Goal: Task Accomplishment & Management: Use online tool/utility

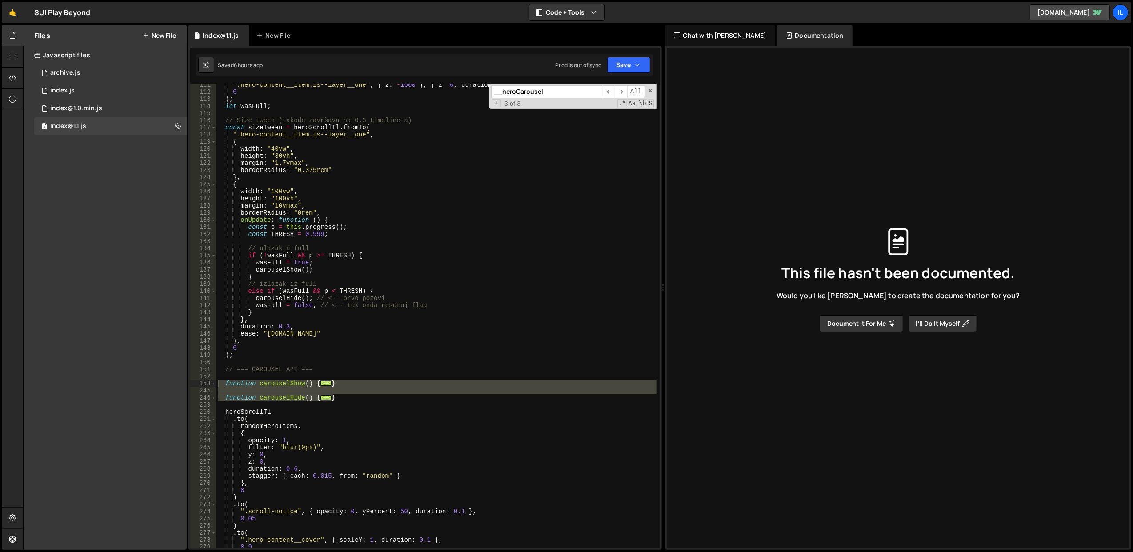
scroll to position [792, 0]
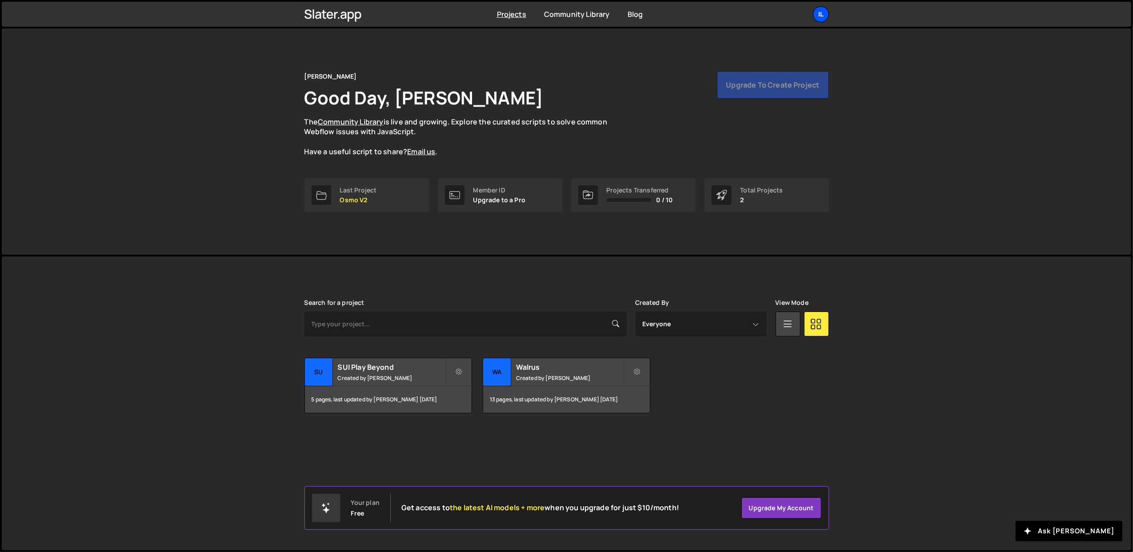
click at [819, 15] on div "Il" at bounding box center [821, 14] width 16 height 16
click at [786, 101] on button "Logout" at bounding box center [773, 99] width 110 height 16
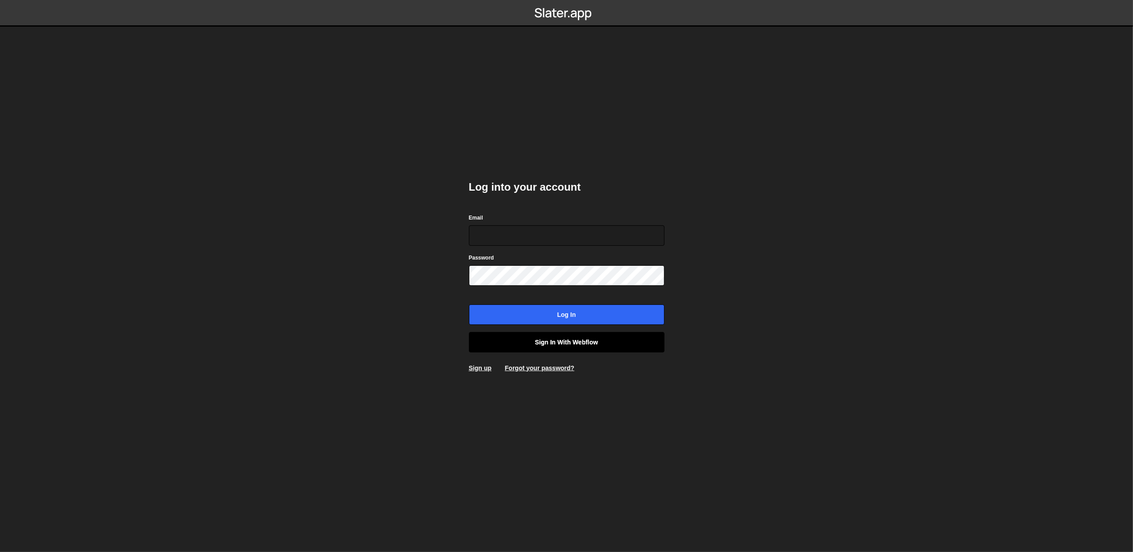
type input "lazar@akka.studio"
click at [511, 349] on link "Sign in with Webflow" at bounding box center [567, 342] width 196 height 20
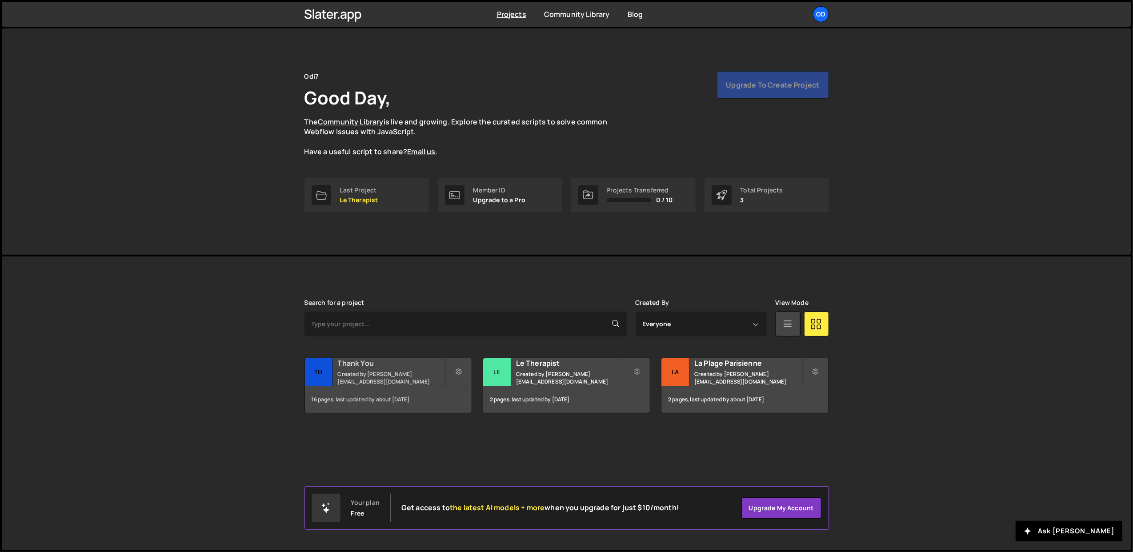
click at [345, 367] on h2 "Thank You" at bounding box center [391, 363] width 107 height 10
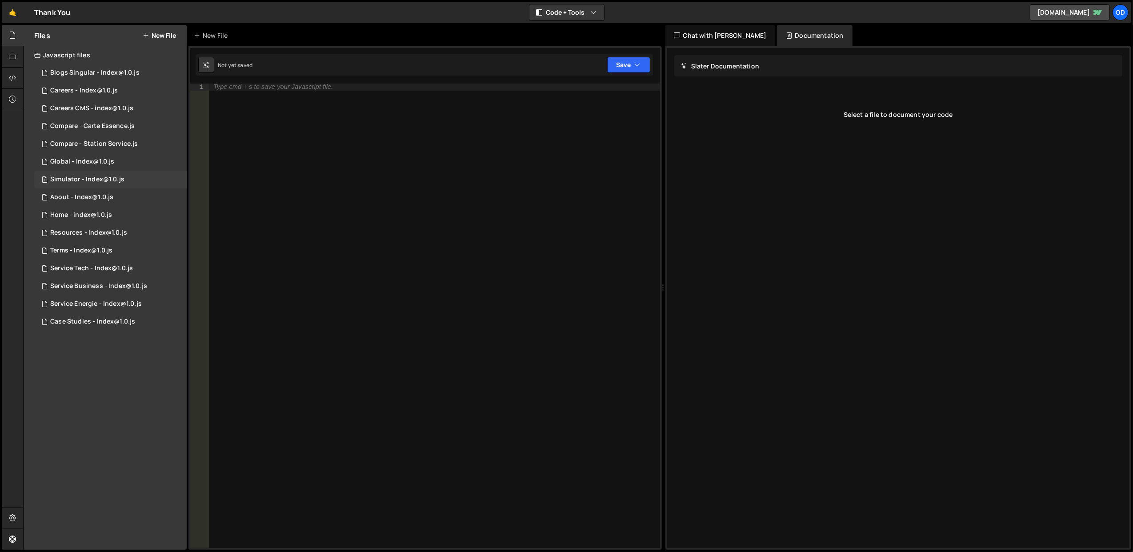
click at [114, 174] on div "1 Simulator - Index@1.0.js 0" at bounding box center [110, 180] width 152 height 18
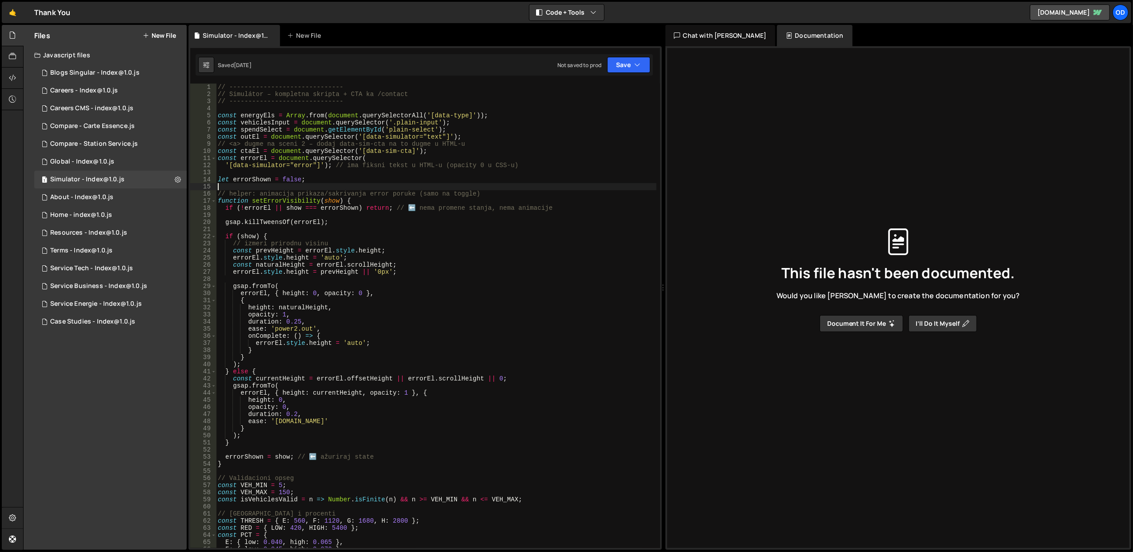
click at [324, 188] on div "// ------------------------------ // Simulátor – kompletna skripta + CTA ka /co…" at bounding box center [436, 323] width 441 height 479
type textarea "}"
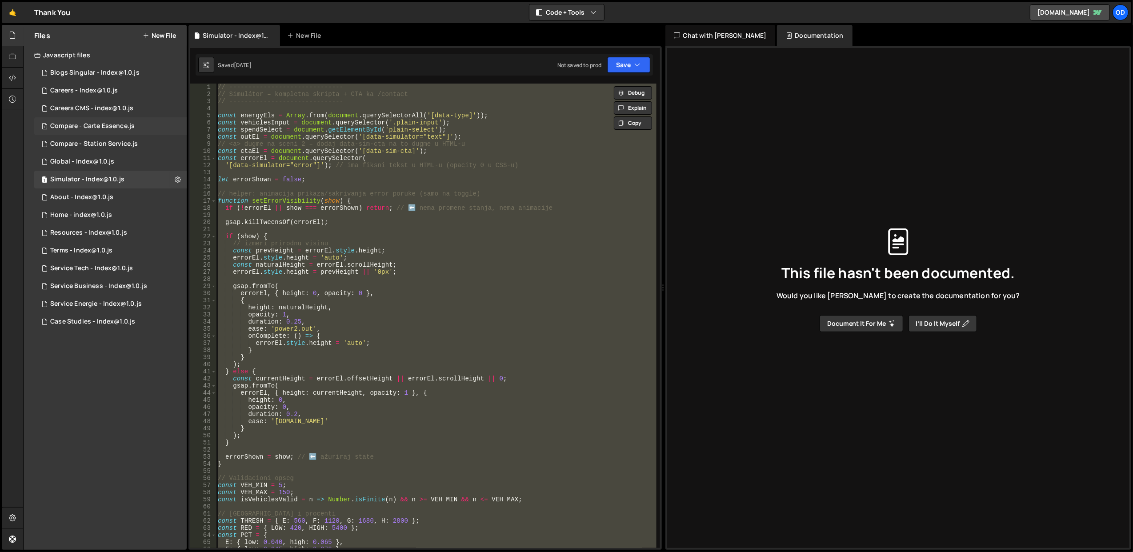
click at [124, 124] on div "Compare - Carte Essence.js" at bounding box center [92, 126] width 84 height 8
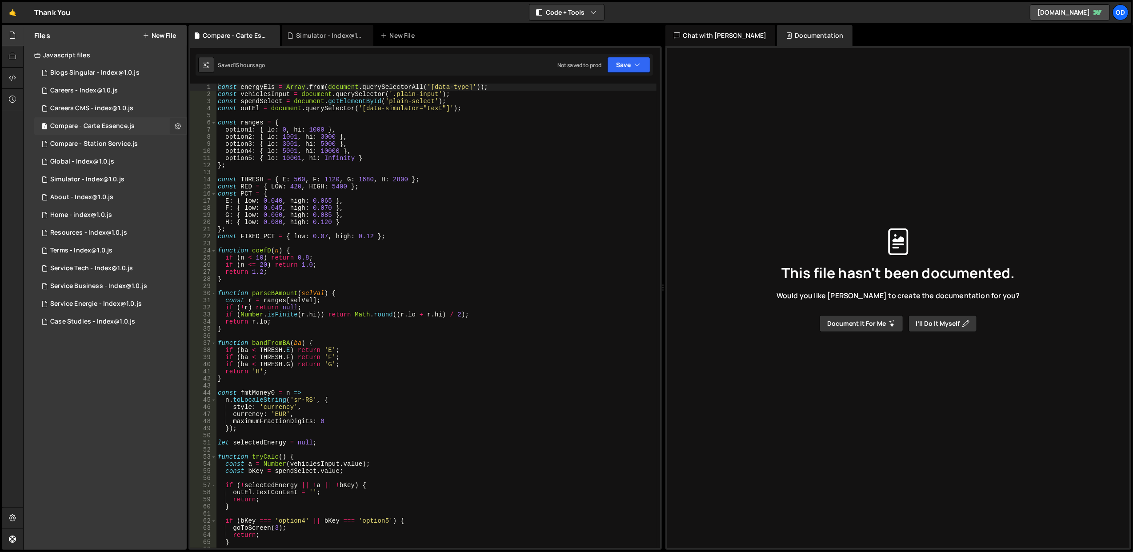
click at [179, 124] on icon at bounding box center [178, 126] width 6 height 8
click at [221, 150] on button "Edit File Settings" at bounding box center [231, 145] width 87 height 18
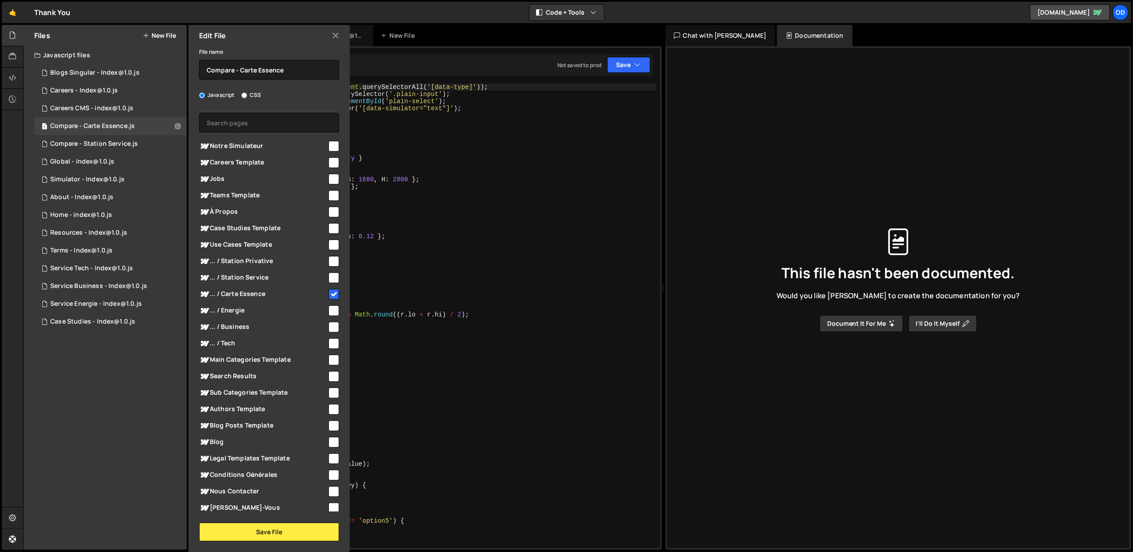
scroll to position [11, 0]
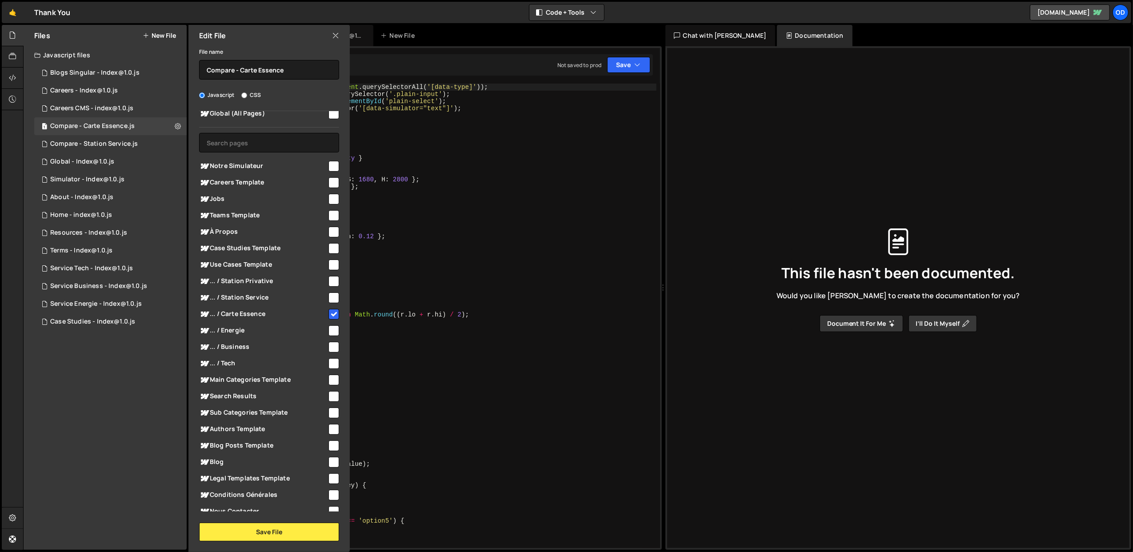
click at [337, 34] on icon at bounding box center [335, 36] width 7 height 10
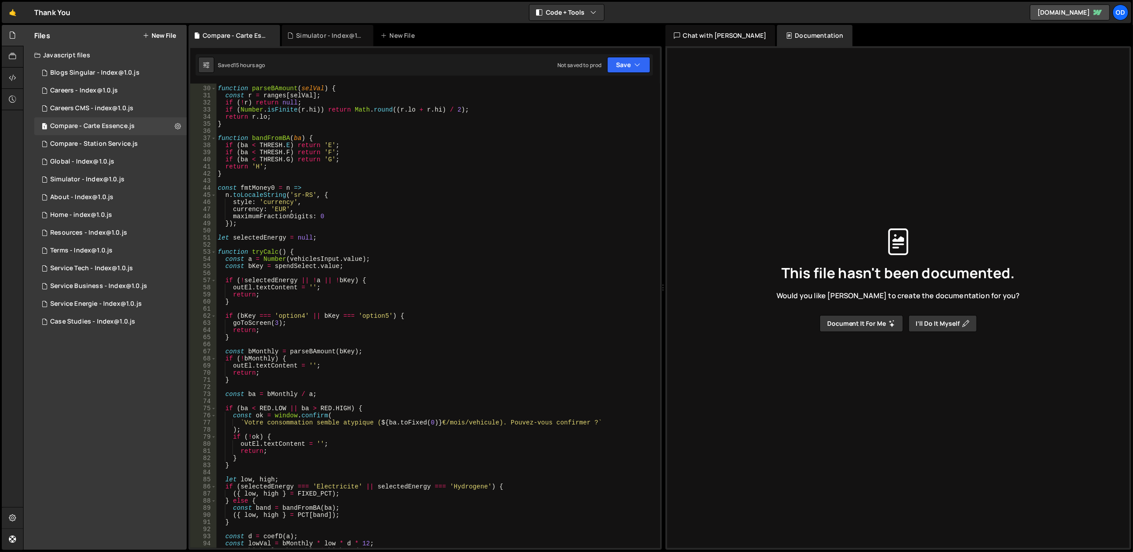
scroll to position [0, 0]
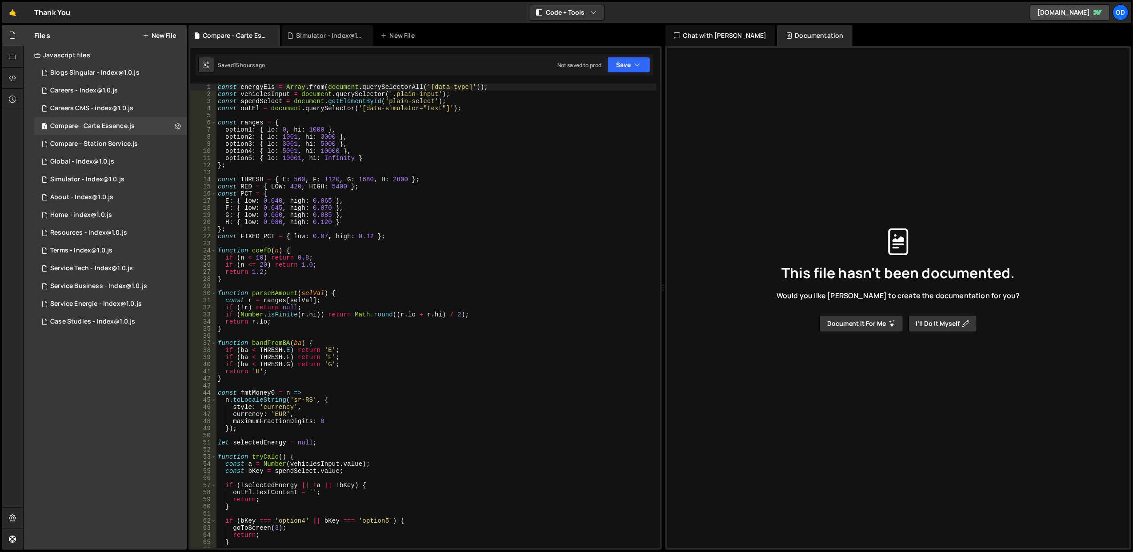
click at [438, 160] on div "const energyEls = Array . from ( document . querySelectorAll ( '[data-type]' ))…" at bounding box center [436, 323] width 441 height 479
click at [440, 148] on div "const energyEls = Array . from ( document . querySelectorAll ( '[data-type]' ))…" at bounding box center [436, 323] width 441 height 479
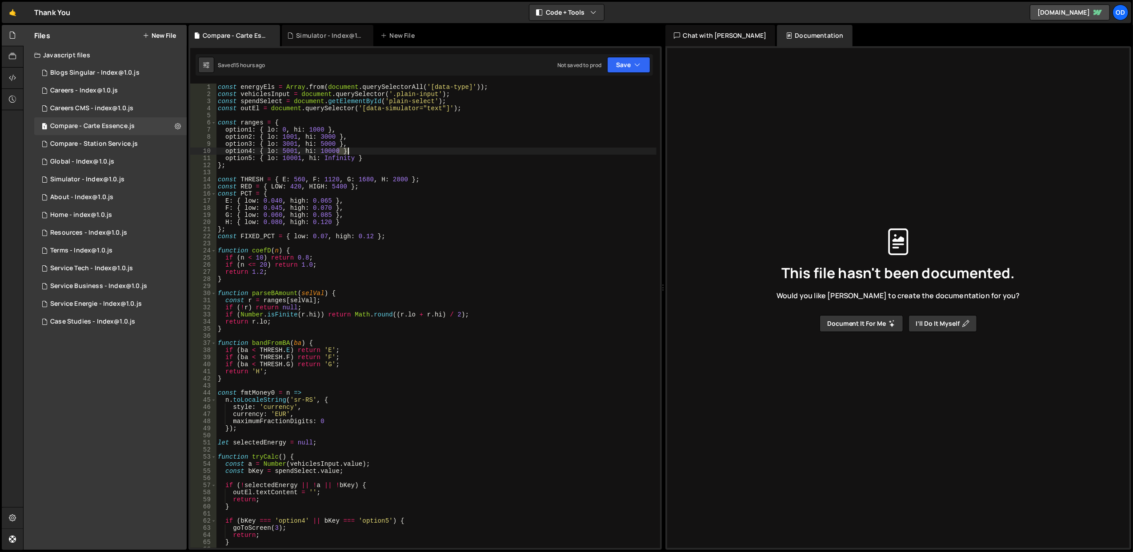
click at [440, 148] on div "const energyEls = Array . from ( document . querySelectorAll ( '[data-type]' ))…" at bounding box center [436, 323] width 441 height 479
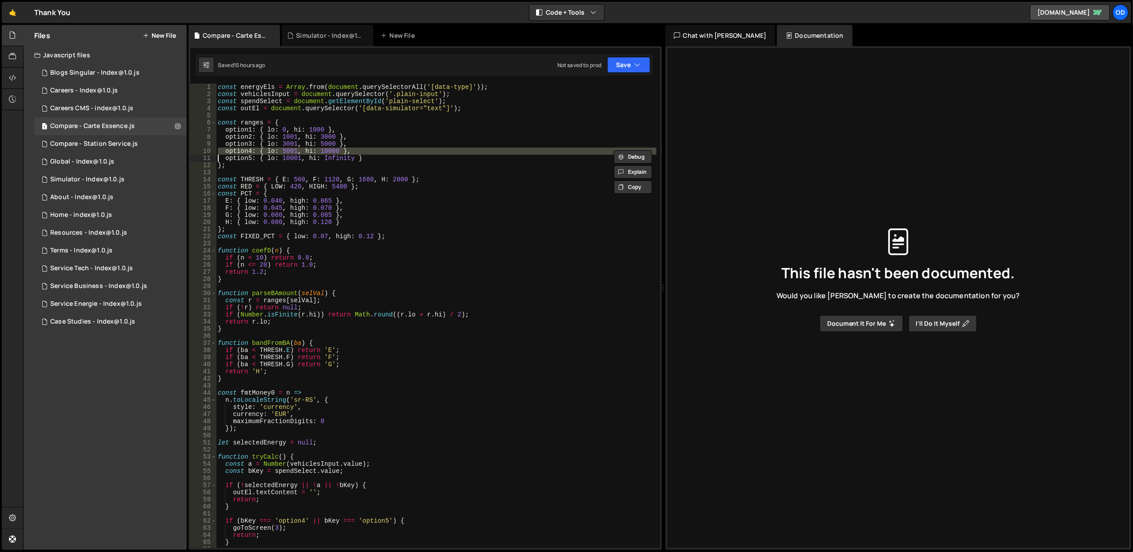
click at [440, 141] on div "const energyEls = Array . from ( document . querySelectorAll ( '[data-type]' ))…" at bounding box center [436, 323] width 441 height 479
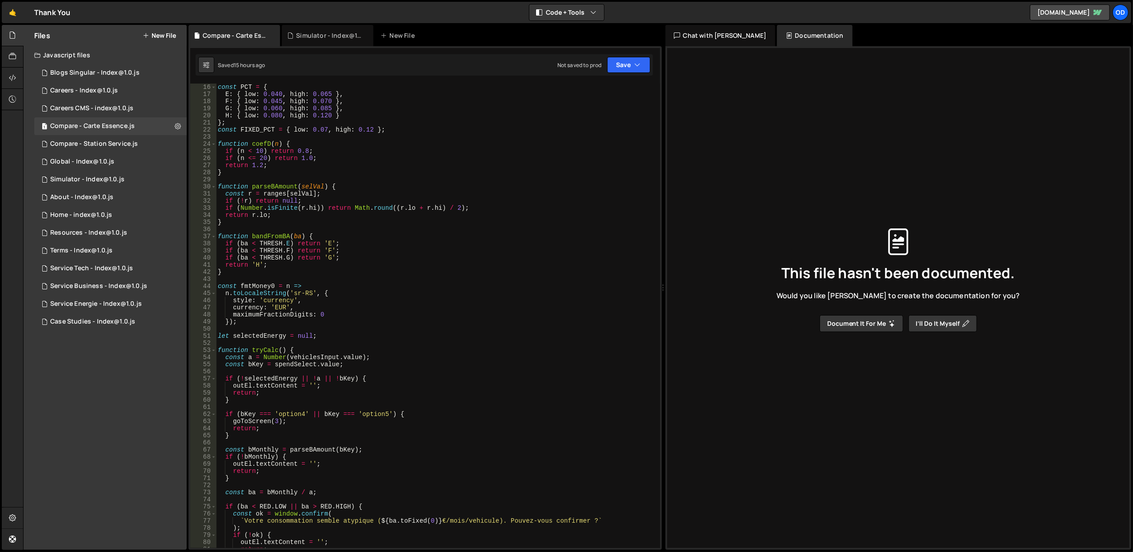
scroll to position [107, 0]
click at [343, 300] on div "const PCT = { E : { low : 0.040 , high : 0.065 } , F : { low : 0.045 , high : 0…" at bounding box center [436, 323] width 441 height 479
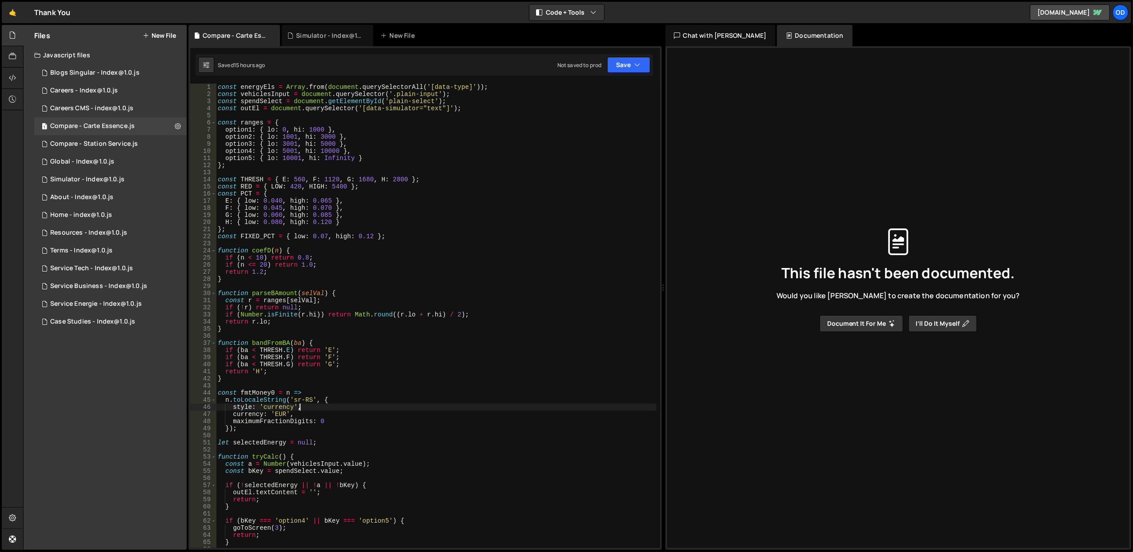
scroll to position [0, 0]
click at [381, 215] on div "const energyEls = Array . from ( document . querySelectorAll ( '[data-type]' ))…" at bounding box center [436, 323] width 441 height 479
type textarea "}"
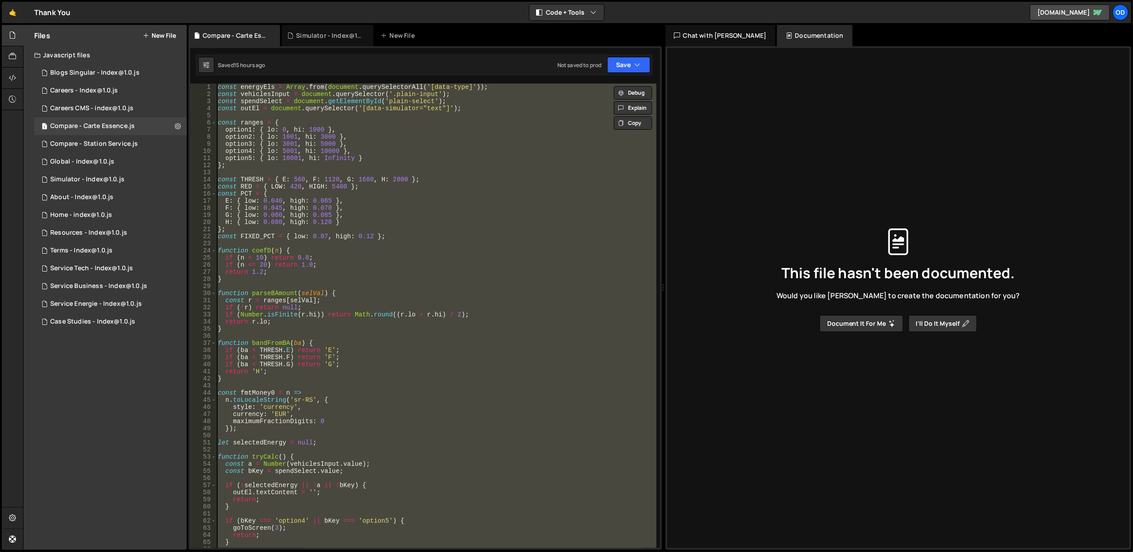
paste textarea
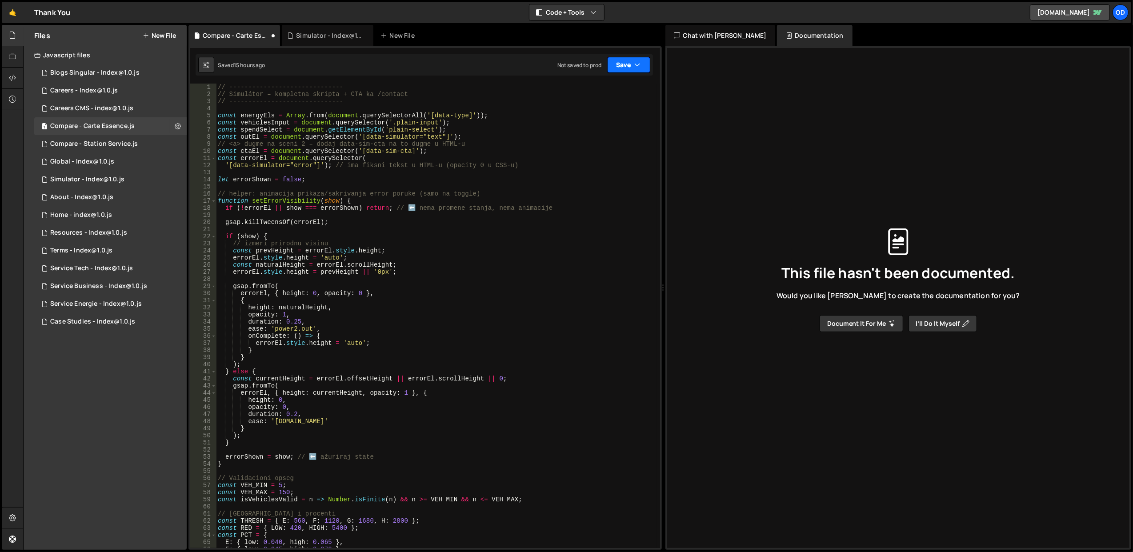
click at [625, 64] on button "Save" at bounding box center [628, 65] width 43 height 16
click at [601, 92] on div "Saved 15 hours ago" at bounding box center [599, 97] width 92 height 11
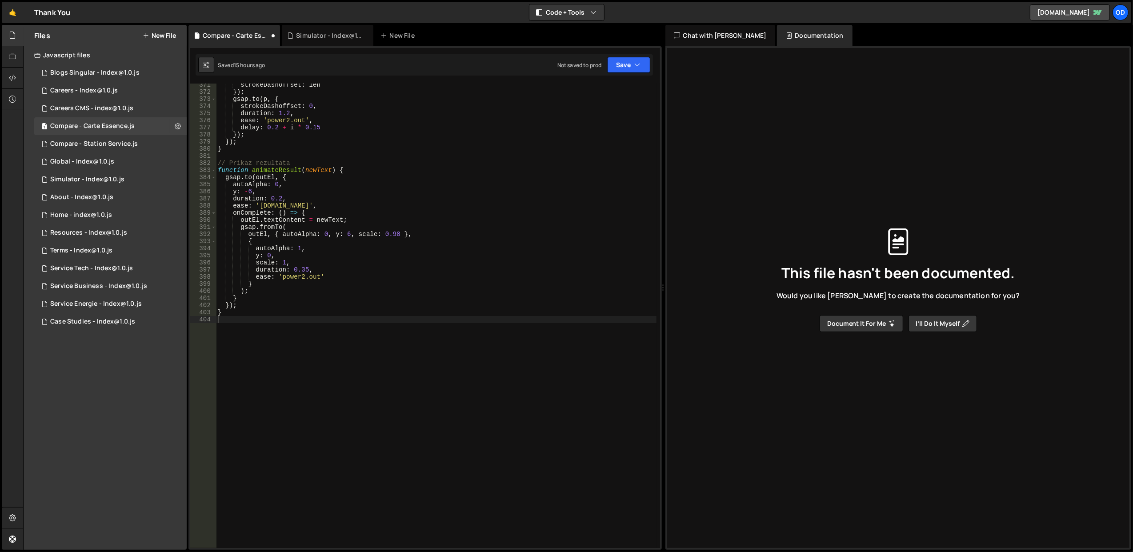
scroll to position [2633, 0]
click at [307, 171] on div "strokeDashoffset : len }) ; gsap . to ( p , { strokeDashoffset : 0 , duration :…" at bounding box center [436, 320] width 441 height 479
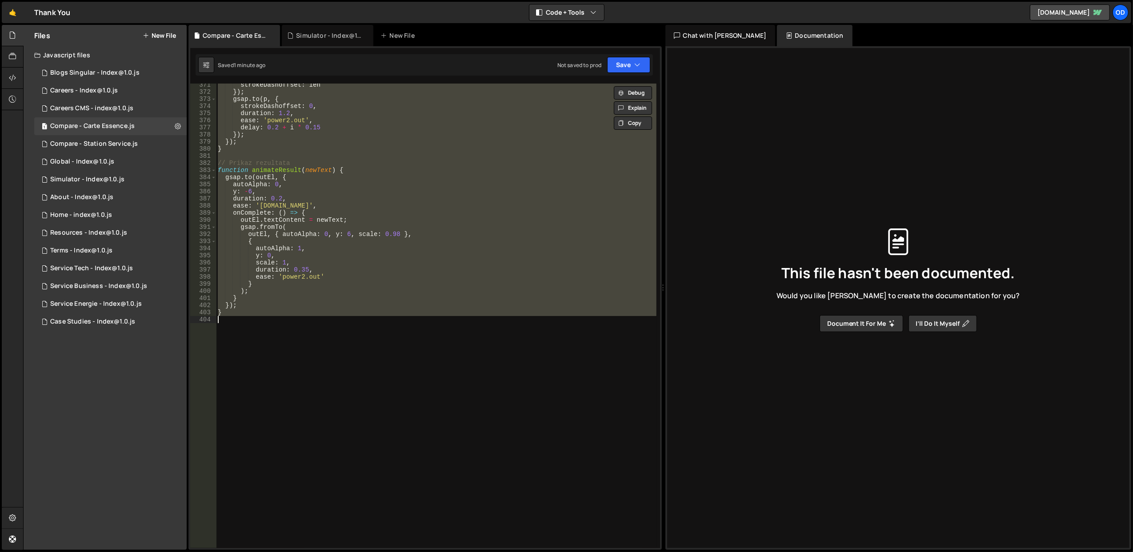
click at [278, 184] on div "strokeDashoffset : len }) ; gsap . to ( p , { strokeDashoffset : 0 , duration :…" at bounding box center [436, 316] width 440 height 465
type textarea "autoAlpha: 0,"
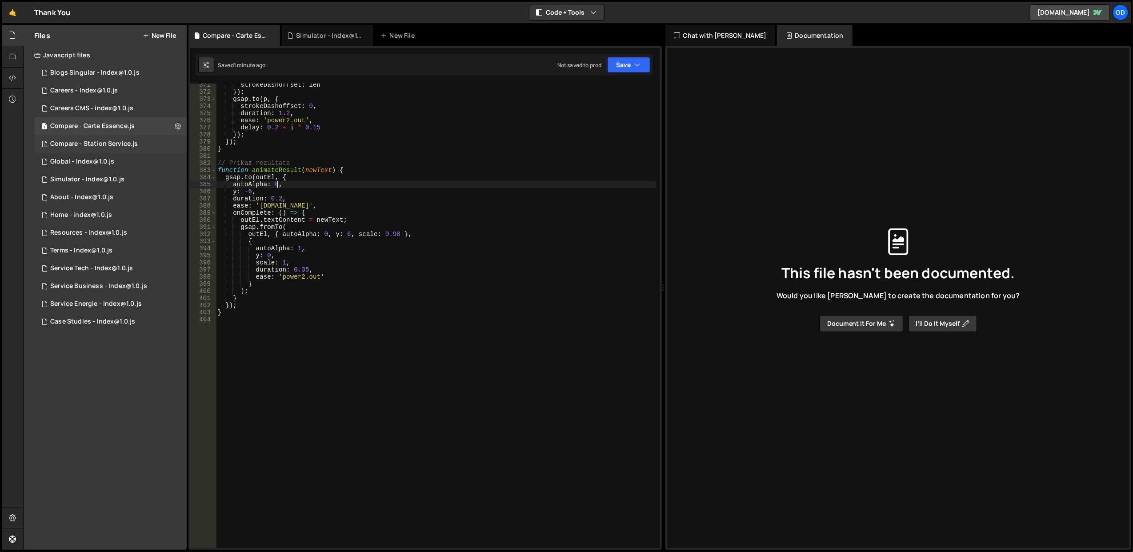
click at [120, 140] on div "Compare - Station Service.js" at bounding box center [94, 144] width 88 height 8
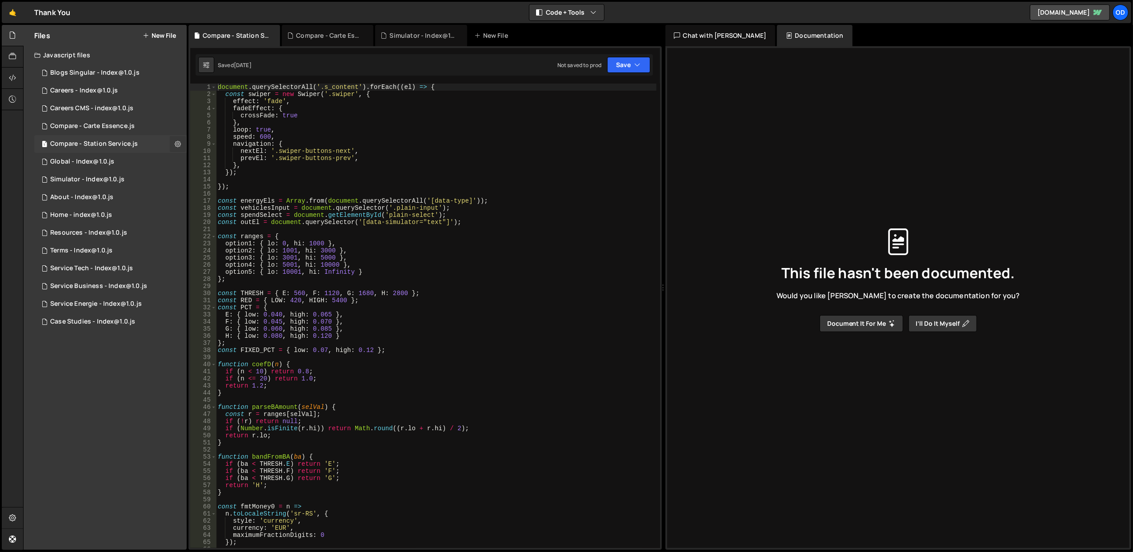
click at [175, 143] on icon at bounding box center [178, 144] width 6 height 8
type input "Compare - Station Service"
radio input "true"
checkbox input "true"
click at [218, 166] on button "Edit File Settings" at bounding box center [231, 163] width 87 height 18
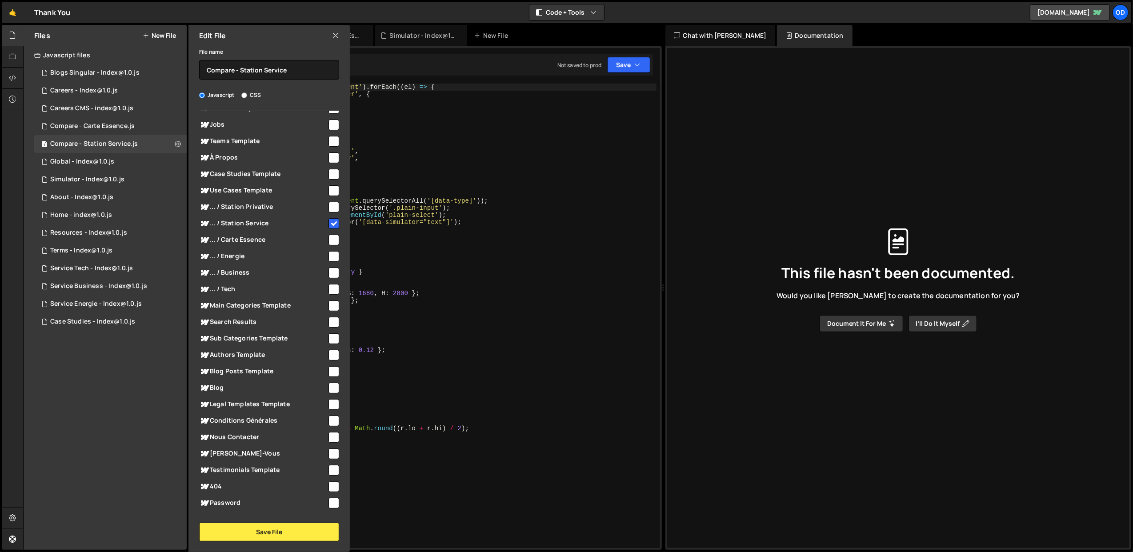
scroll to position [0, 0]
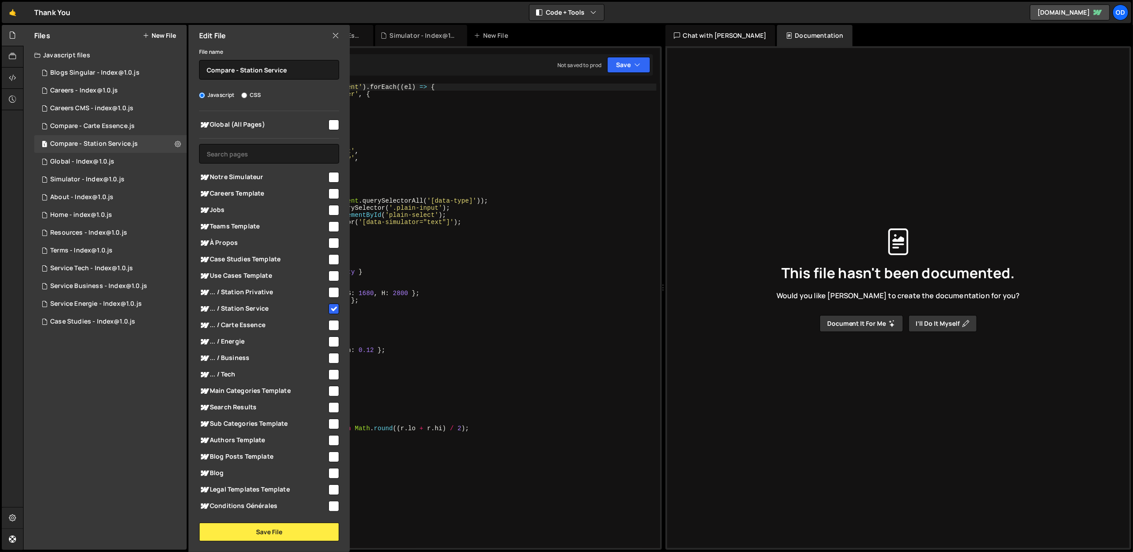
click at [338, 37] on icon at bounding box center [335, 36] width 7 height 10
checkbox input "false"
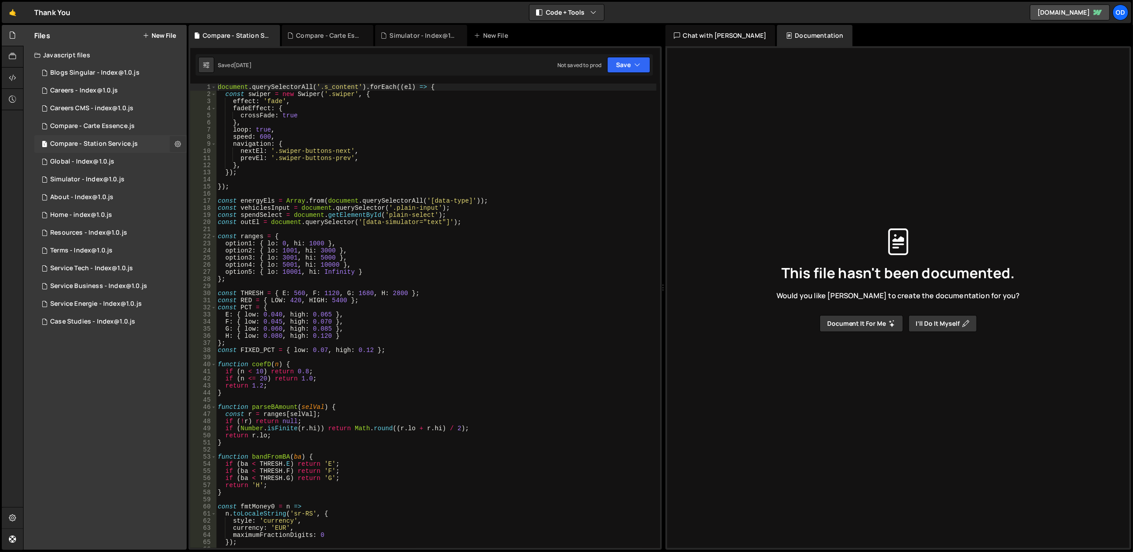
click at [178, 140] on icon at bounding box center [178, 144] width 6 height 8
type input "Compare - Station Service"
radio input "true"
checkbox input "true"
click at [238, 169] on button "Edit File Settings" at bounding box center [231, 163] width 87 height 18
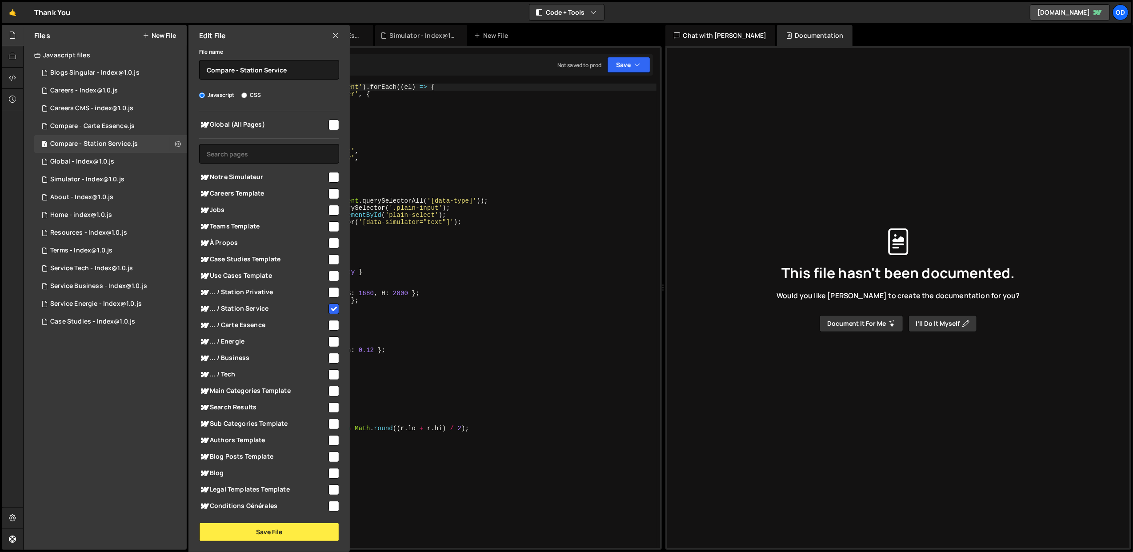
click at [334, 36] on icon at bounding box center [335, 36] width 7 height 10
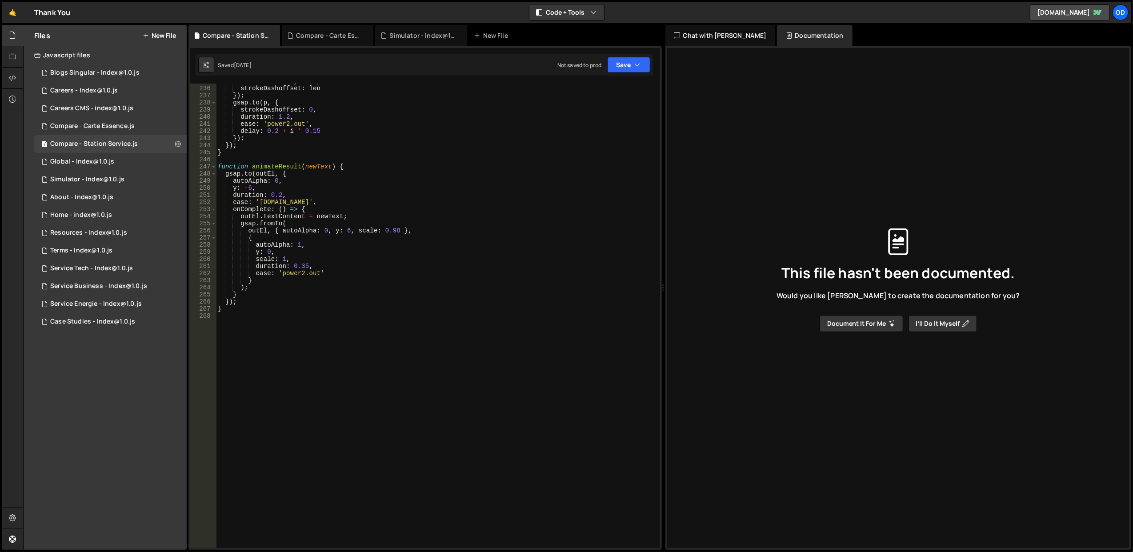
scroll to position [1670, 0]
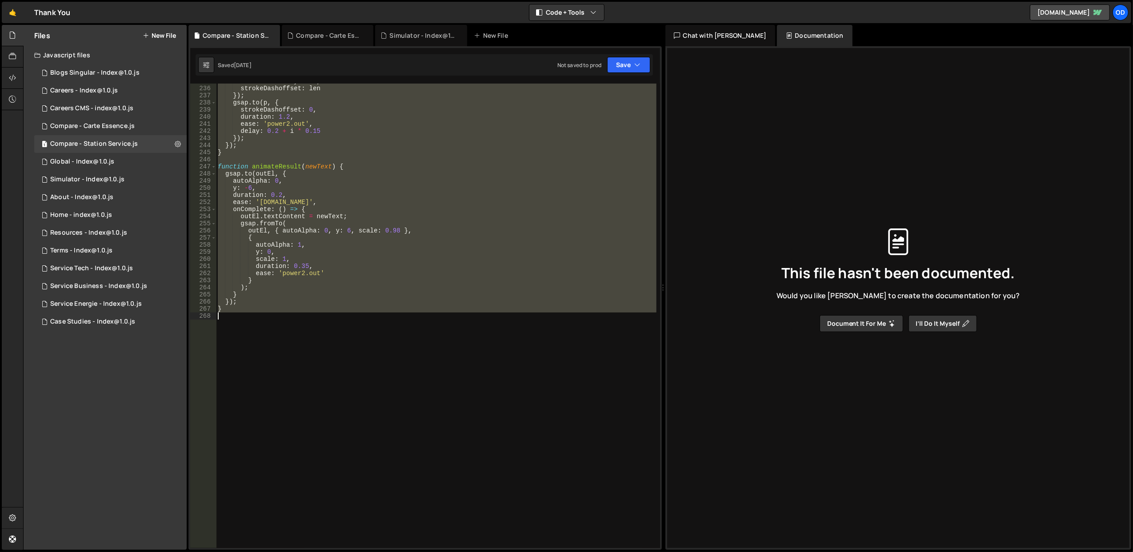
drag, startPoint x: 218, startPoint y: 201, endPoint x: 311, endPoint y: 342, distance: 169.0
click at [311, 342] on div "strokeDasharray : len , strokeDashoffset : len }) ; gsap . to ( p , { strokeDas…" at bounding box center [436, 317] width 441 height 479
type textarea "}"
paste textarea
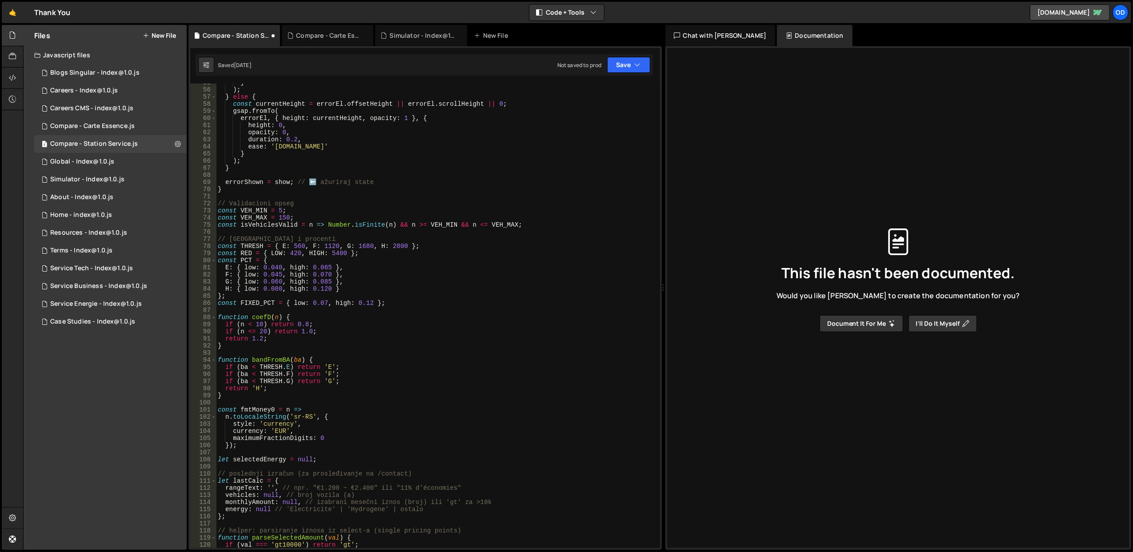
scroll to position [0, 0]
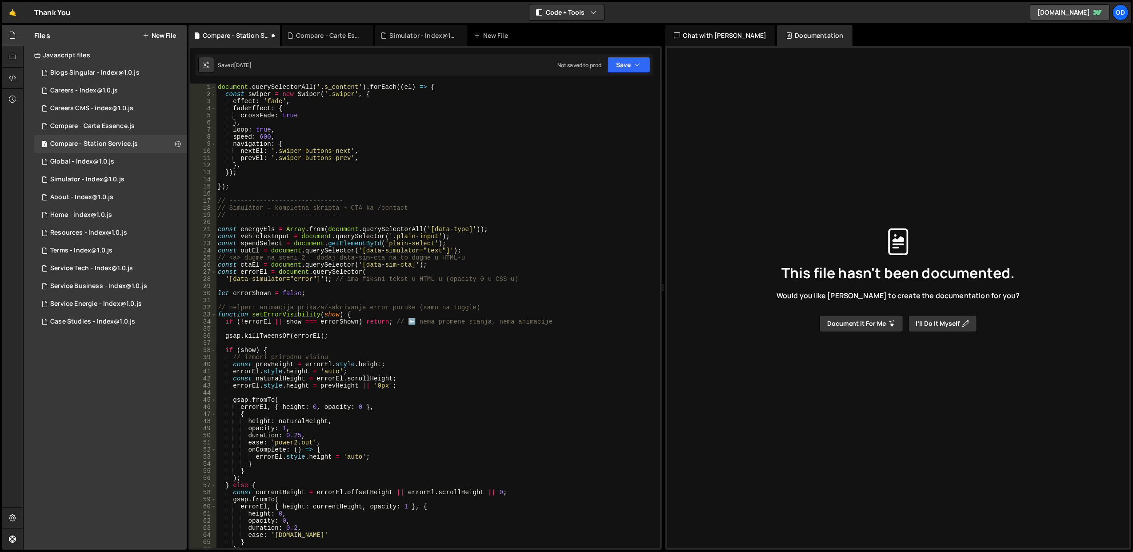
click at [440, 172] on div "document . querySelectorAll ( '.s_content' ) . forEach (( el ) => { const swipe…" at bounding box center [436, 323] width 441 height 479
type textarea "});"
click at [629, 72] on button "Save" at bounding box center [628, 65] width 43 height 16
click at [611, 94] on div "Saved [DATE]" at bounding box center [599, 97] width 92 height 11
